Goal: Transaction & Acquisition: Obtain resource

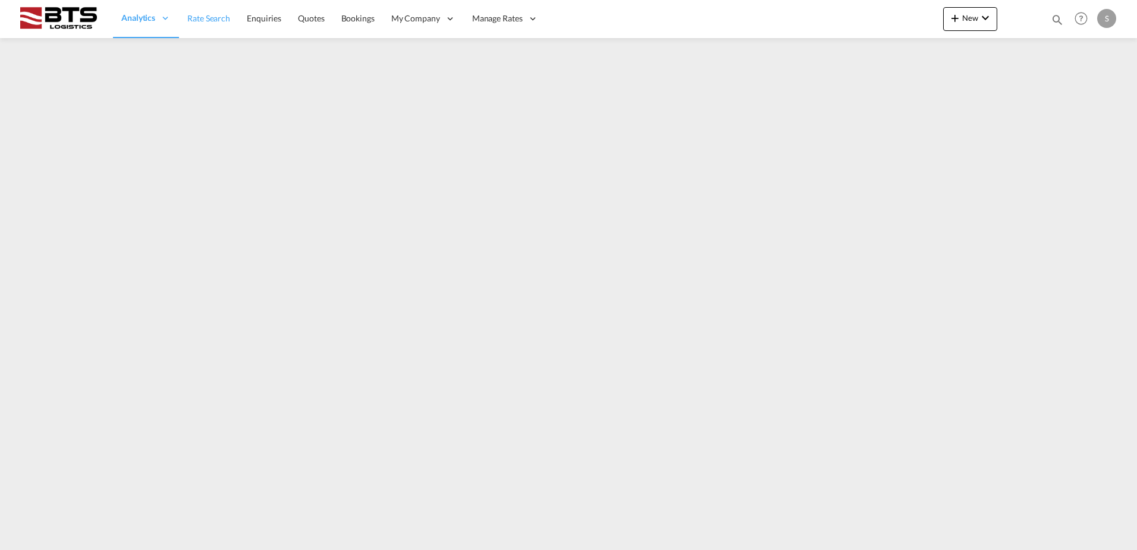
click at [203, 25] on link "Rate Search" at bounding box center [208, 18] width 59 height 39
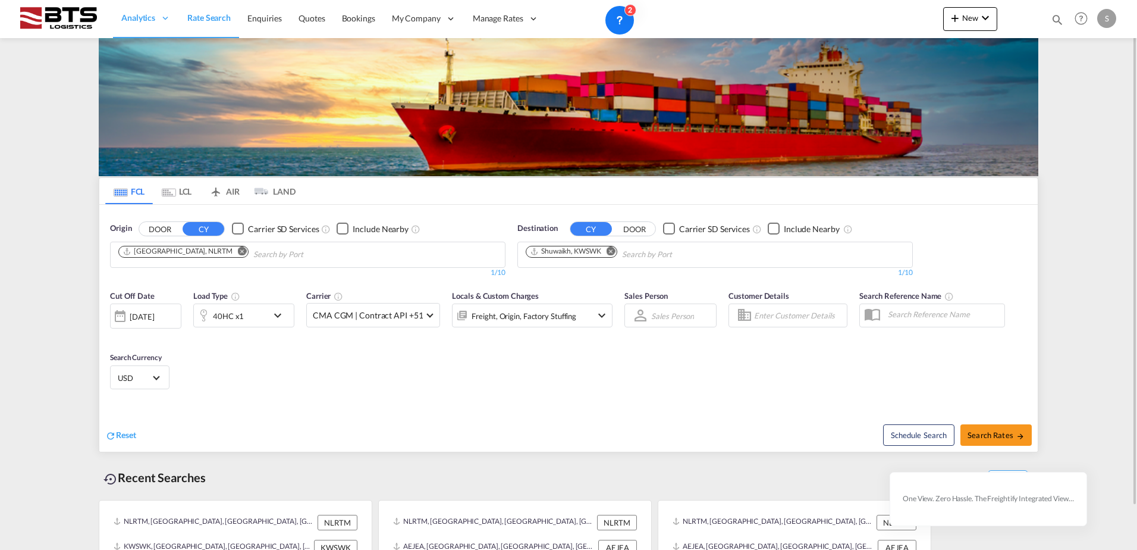
click at [238, 250] on md-icon "Remove" at bounding box center [242, 250] width 9 height 9
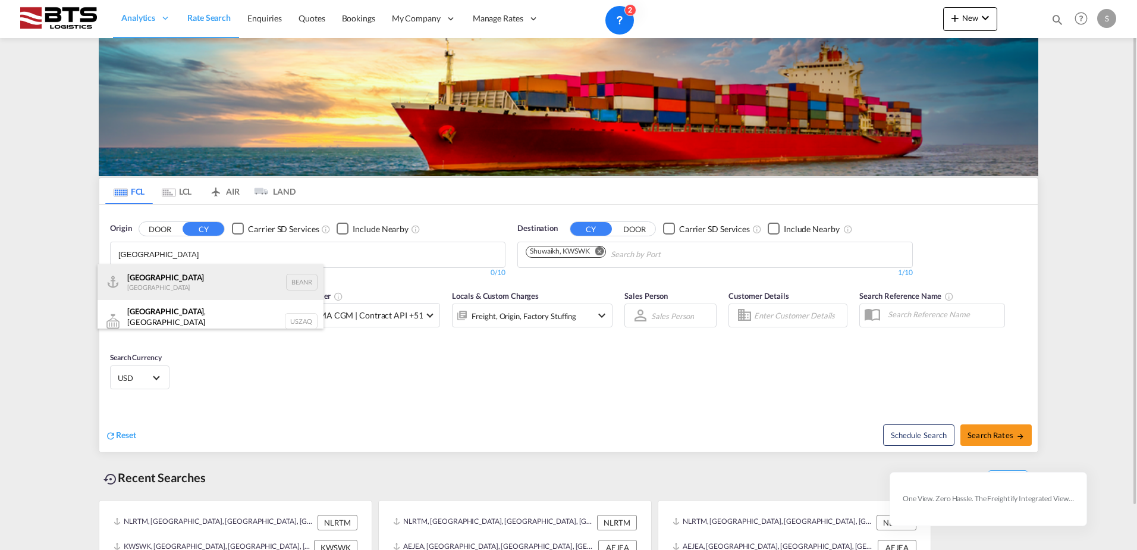
type input "[GEOGRAPHIC_DATA]"
click at [209, 276] on div "Antwerp [GEOGRAPHIC_DATA] BEANR" at bounding box center [211, 282] width 226 height 36
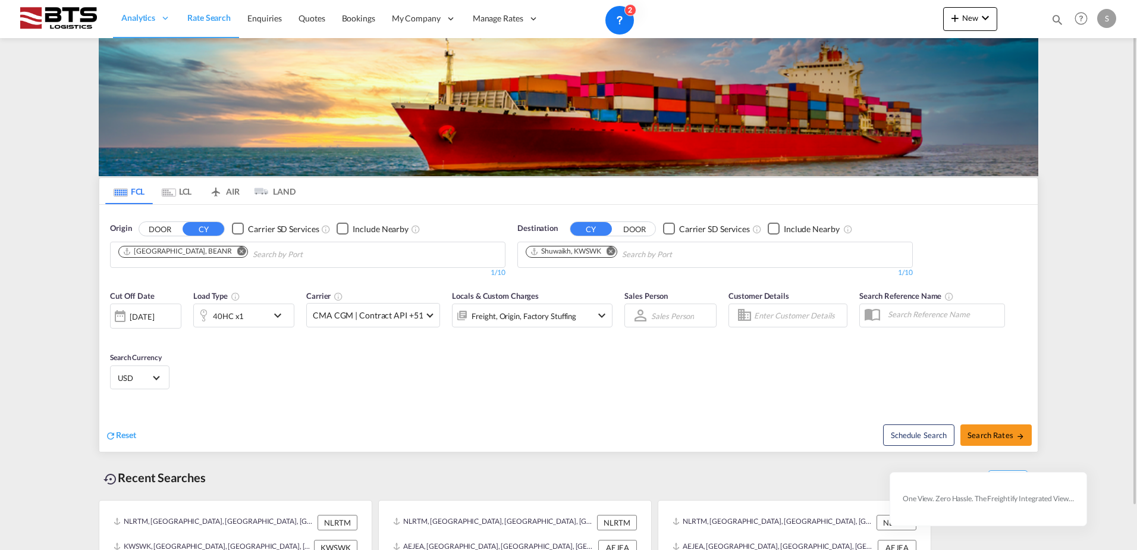
click at [612, 251] on md-icon "Remove" at bounding box center [611, 250] width 9 height 9
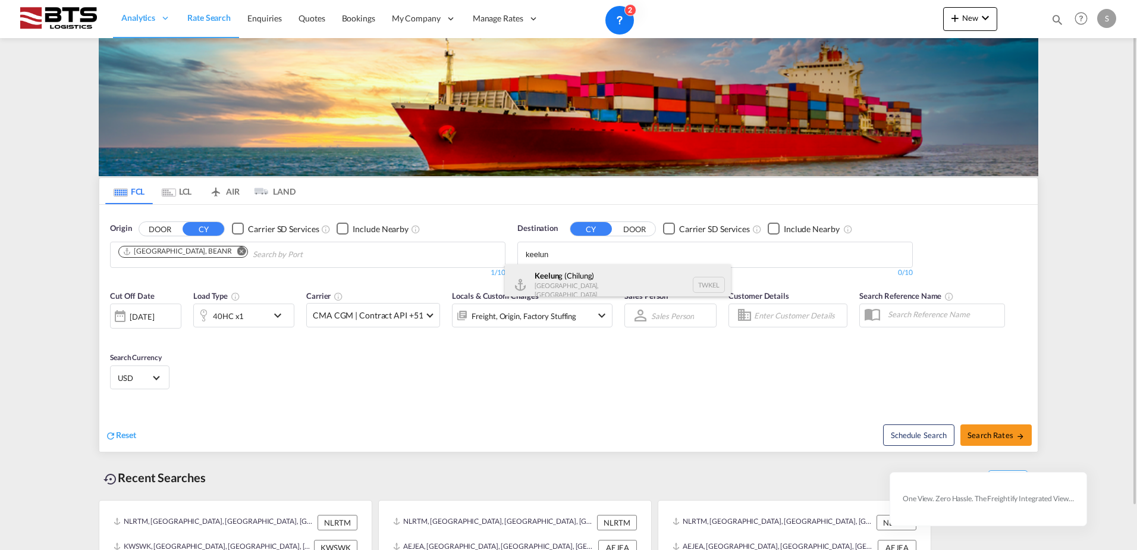
type input "keelun"
click at [580, 291] on div "Keelun g ([GEOGRAPHIC_DATA]) [GEOGRAPHIC_DATA], Province of [GEOGRAPHIC_DATA] T…" at bounding box center [618, 284] width 226 height 41
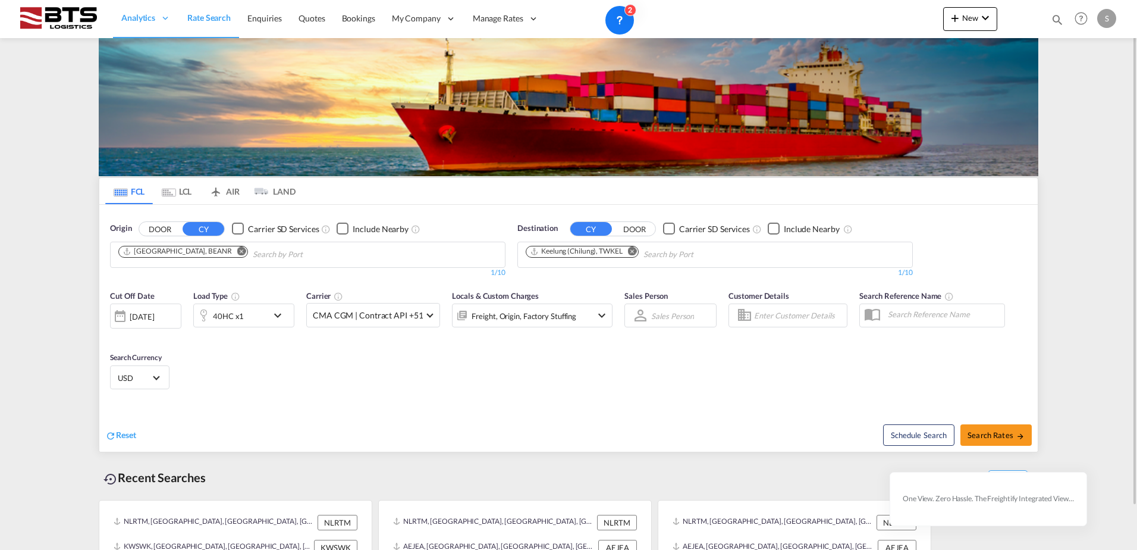
click at [254, 324] on div "40HC x1" at bounding box center [231, 315] width 74 height 24
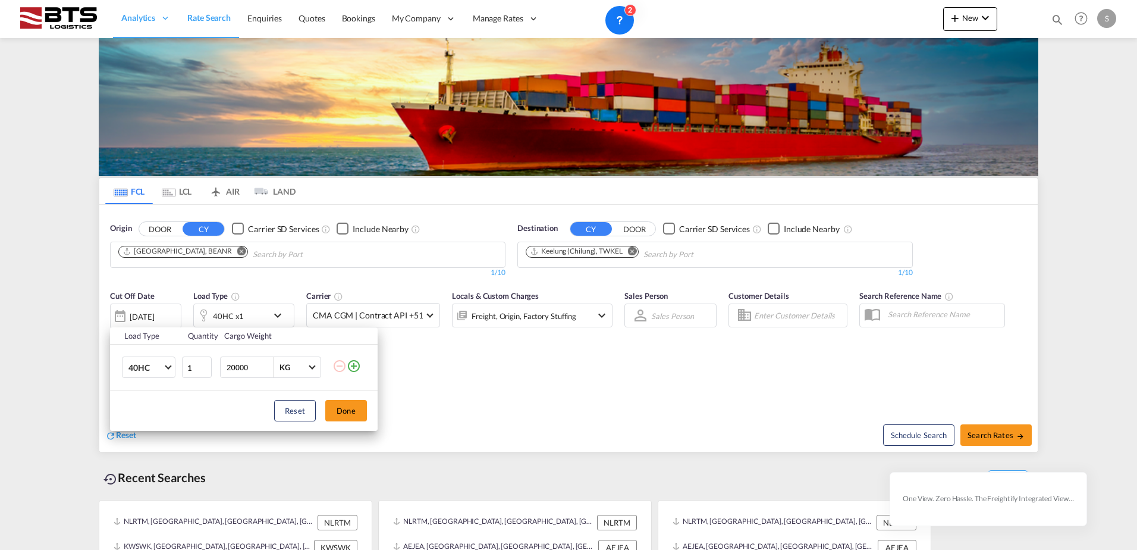
click at [475, 370] on div "Load Type Quantity Cargo Weight 40HC 20GP 40GP 40HC 45HC 20RE 40RE 40HR 20OT 40…" at bounding box center [568, 275] width 1137 height 550
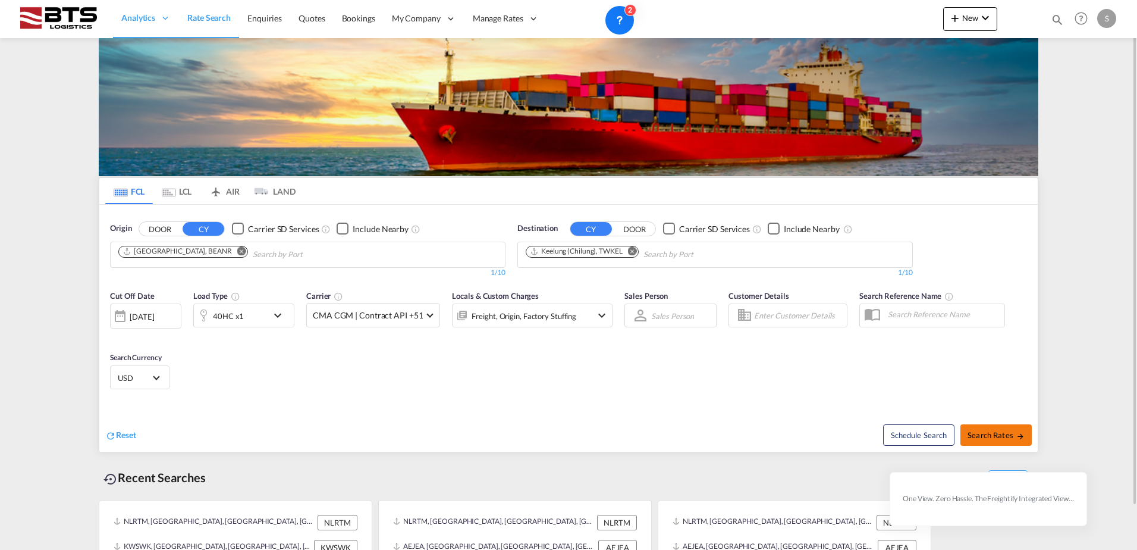
click at [1022, 438] on md-icon "icon-arrow-right" at bounding box center [1020, 436] width 8 height 8
type input "BEANR to TWKEL / [DATE]"
